Goal: Task Accomplishment & Management: Use online tool/utility

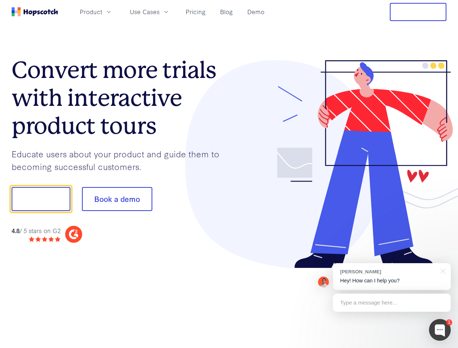
click at [229, 174] on div at bounding box center [338, 164] width 218 height 208
click at [102, 12] on span "Product" at bounding box center [91, 11] width 22 height 9
click at [160, 12] on span "Use Cases" at bounding box center [145, 11] width 30 height 9
click at [418, 12] on button "Free Trial" at bounding box center [418, 12] width 57 height 18
click at [41, 199] on button "Show me!" at bounding box center [41, 199] width 59 height 24
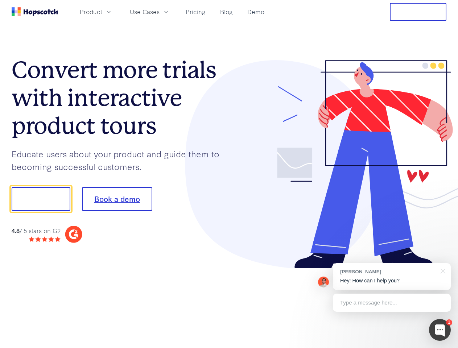
click at [117, 199] on button "Book a demo" at bounding box center [117, 199] width 70 height 24
click at [440, 330] on div at bounding box center [440, 330] width 22 height 22
click at [392, 277] on div "[PERSON_NAME] Hey! How can I help you?" at bounding box center [392, 276] width 118 height 27
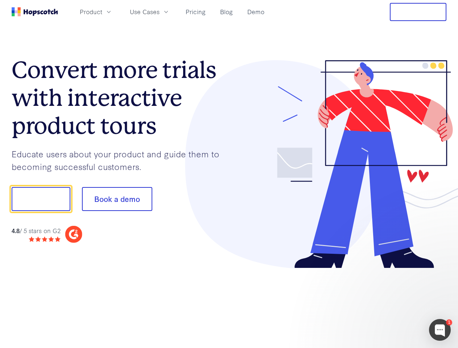
click at [442, 270] on div at bounding box center [383, 246] width 136 height 145
click at [392, 303] on div at bounding box center [383, 246] width 136 height 145
